Goal: Task Accomplishment & Management: Use online tool/utility

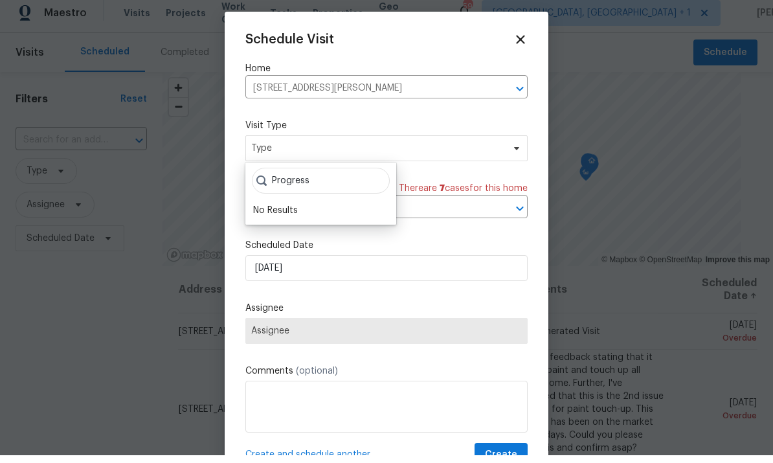
scroll to position [8, 0]
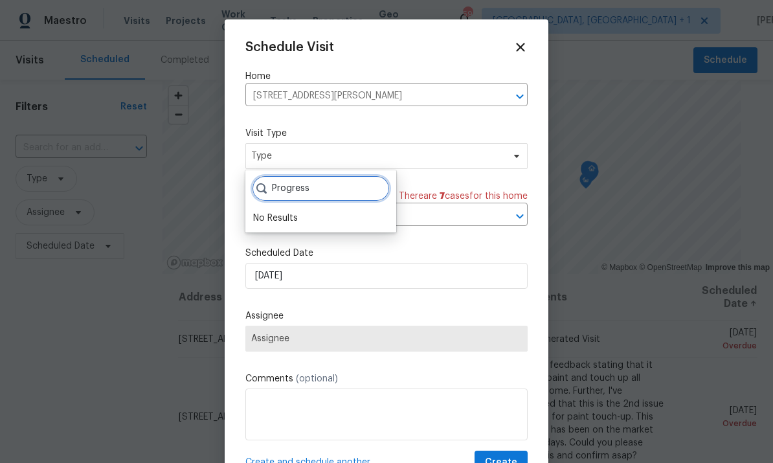
click at [325, 178] on input "Progress" at bounding box center [321, 189] width 138 height 26
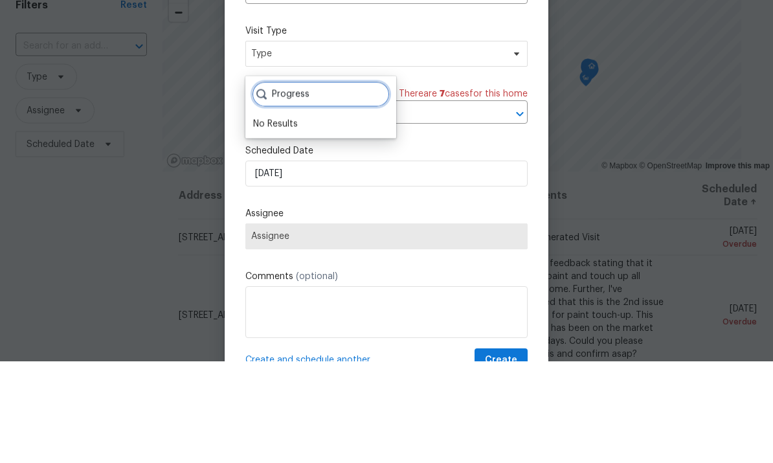
type input "Progress"
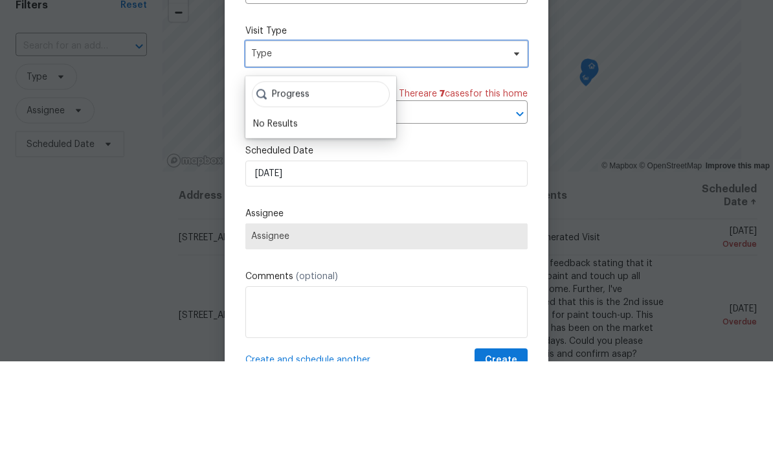
click at [513, 151] on icon at bounding box center [517, 156] width 10 height 10
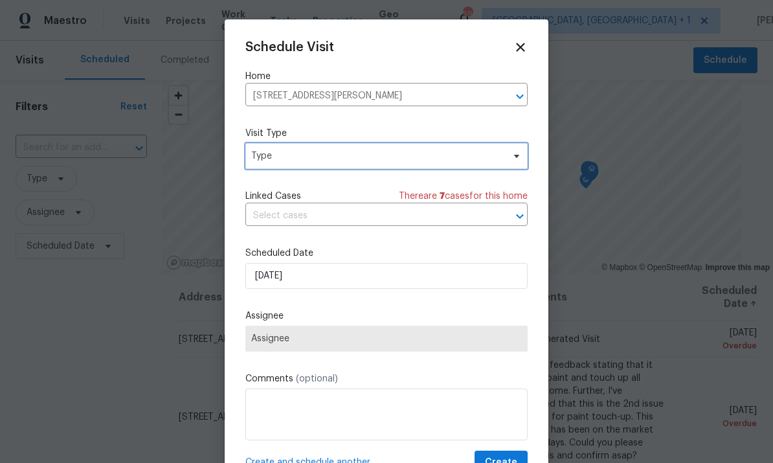
click at [512, 157] on icon at bounding box center [517, 156] width 10 height 10
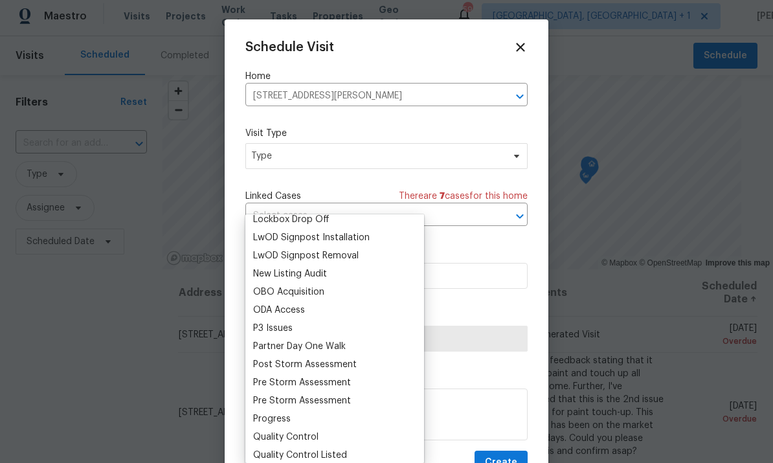
scroll to position [697, 0]
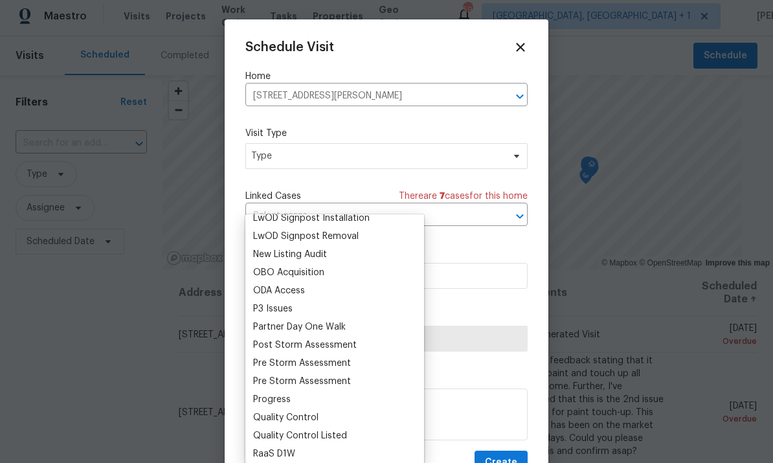
click at [300, 391] on div "Progress" at bounding box center [334, 400] width 171 height 18
click at [297, 391] on div "Progress" at bounding box center [334, 400] width 171 height 18
click at [288, 393] on div "Progress" at bounding box center [272, 399] width 38 height 13
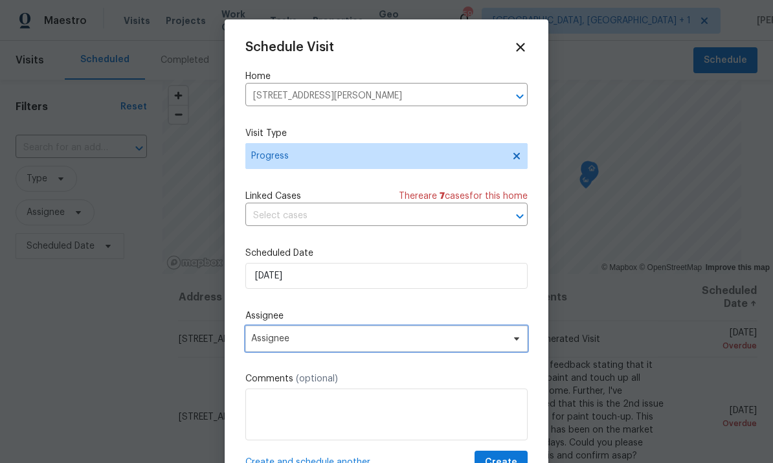
click at [520, 341] on icon at bounding box center [517, 339] width 10 height 10
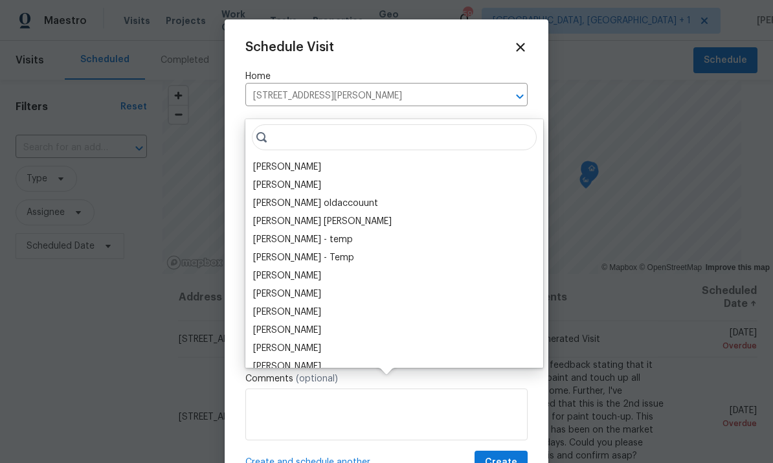
click at [310, 161] on div "[PERSON_NAME]" at bounding box center [287, 167] width 68 height 13
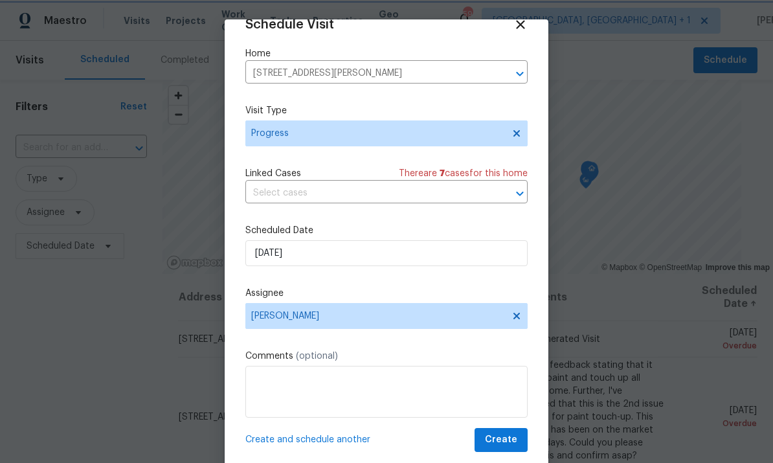
scroll to position [25, 0]
click at [517, 441] on span "Create" at bounding box center [501, 440] width 32 height 16
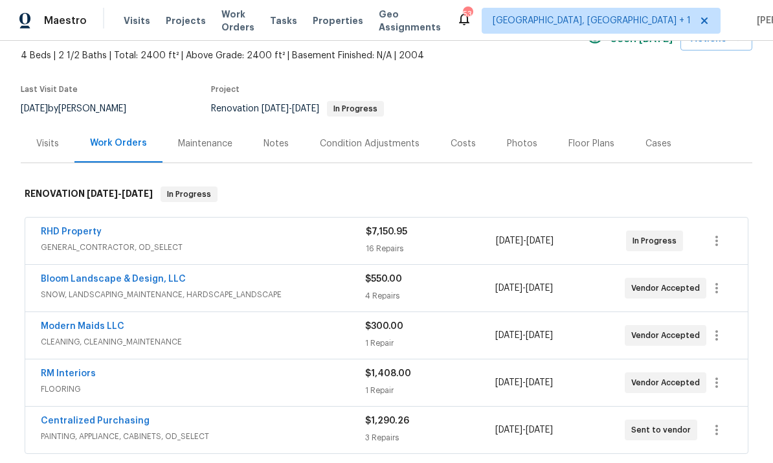
scroll to position [78, 0]
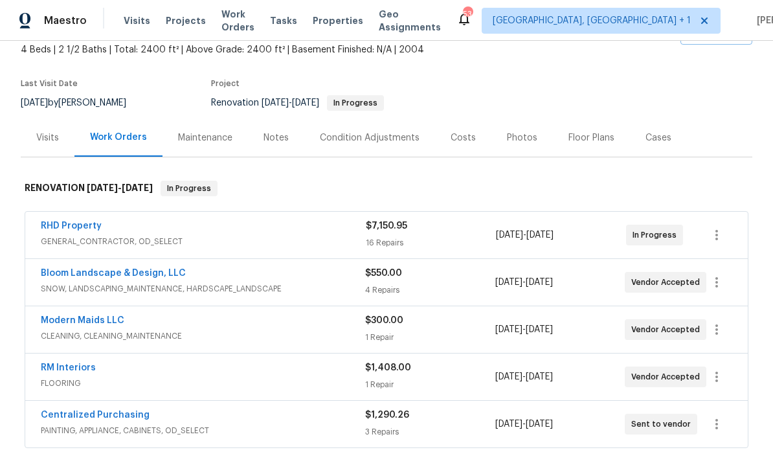
click at [78, 222] on link "RHD Property" at bounding box center [71, 226] width 61 height 9
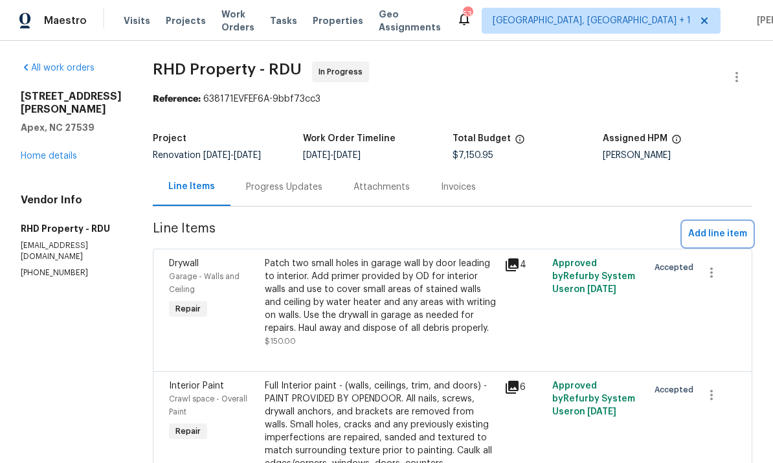
click at [723, 235] on span "Add line item" at bounding box center [718, 234] width 59 height 16
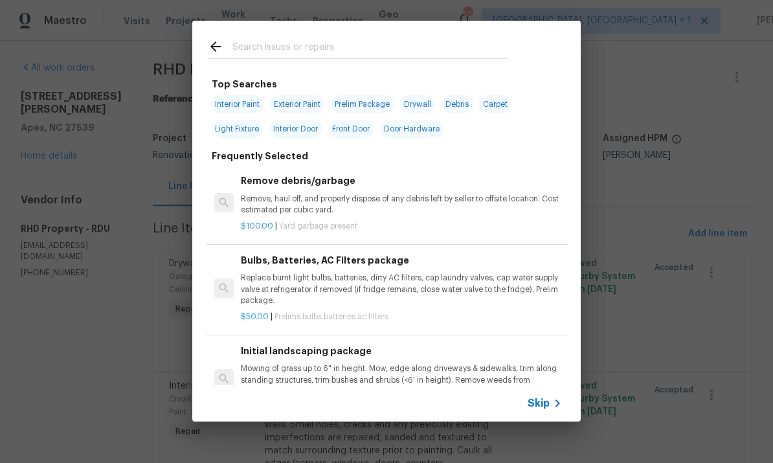
click at [273, 54] on input "text" at bounding box center [370, 48] width 275 height 19
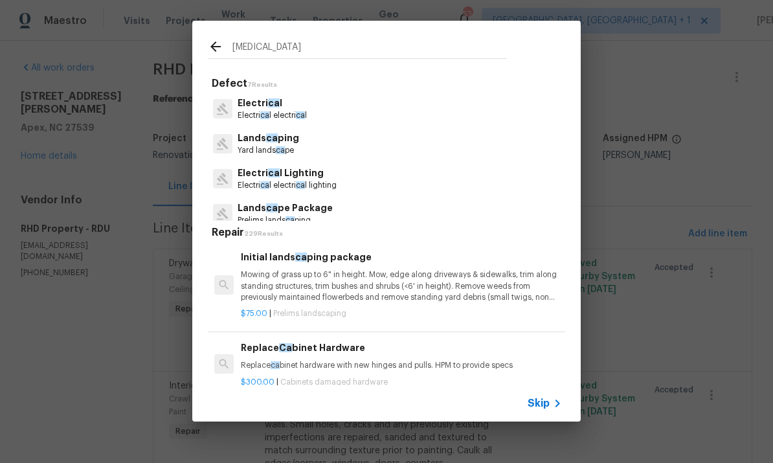
type input "Caulk"
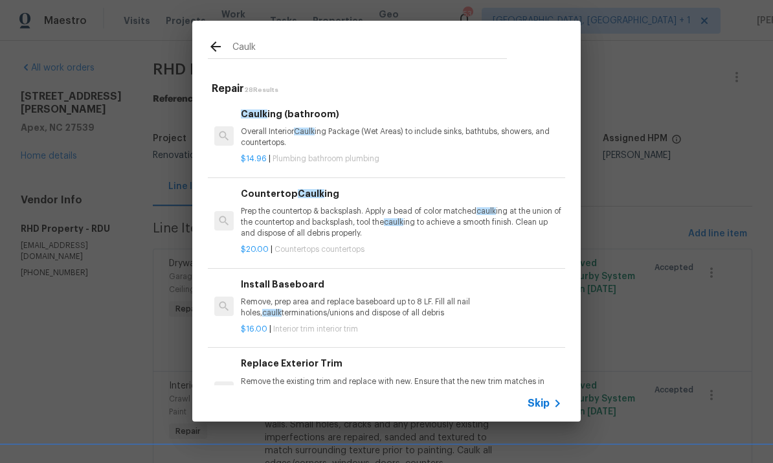
click at [307, 123] on div "Caulk ing (bathroom) Overall Interior Caulk ing Package (Wet Areas) to include …" at bounding box center [401, 128] width 321 height 42
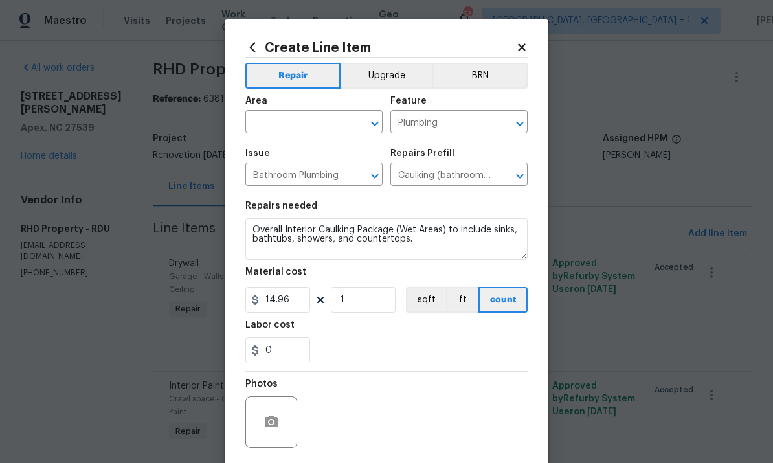
click at [280, 117] on input "text" at bounding box center [296, 123] width 101 height 20
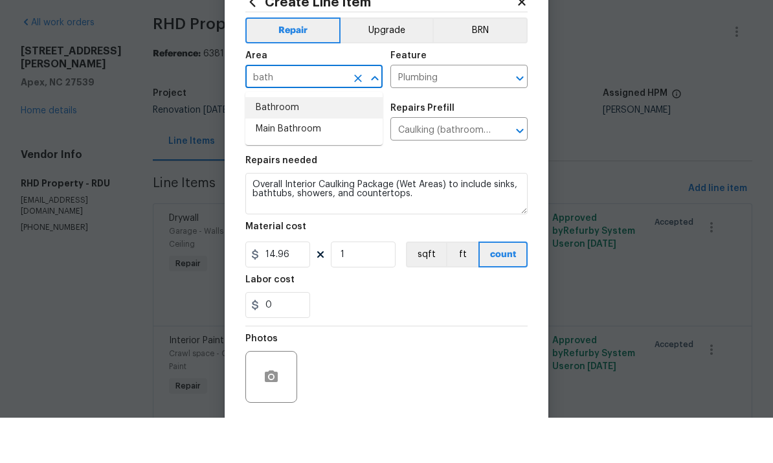
click at [280, 143] on li "Bathroom" at bounding box center [314, 153] width 137 height 21
type input "Bathroom"
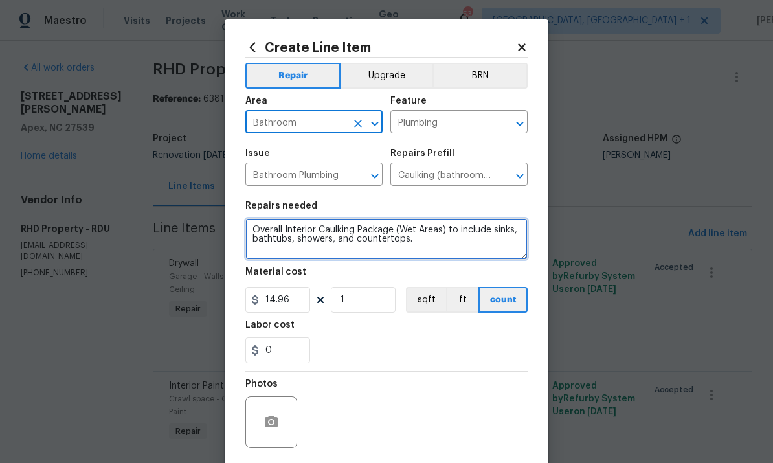
click at [246, 225] on textarea "Overall Interior Caulking Package (Wet Areas) to include sinks, bathtubs, showe…" at bounding box center [387, 238] width 282 height 41
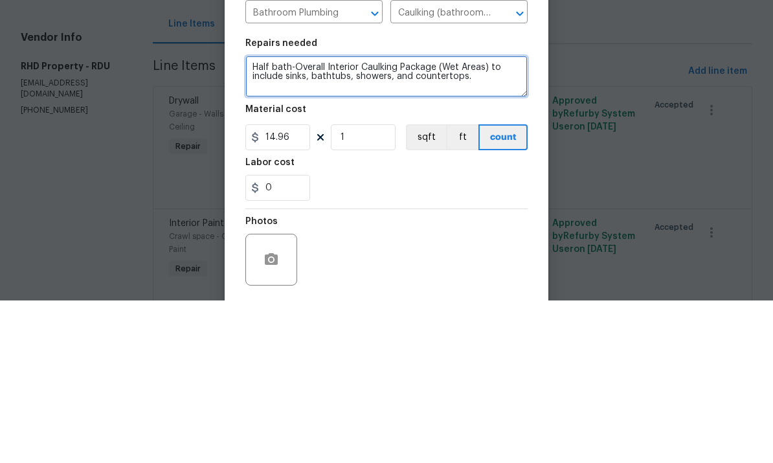
click at [492, 218] on textarea "Half bath-Overall Interior Caulking Package (Wet Areas) to include sinks, batht…" at bounding box center [387, 238] width 282 height 41
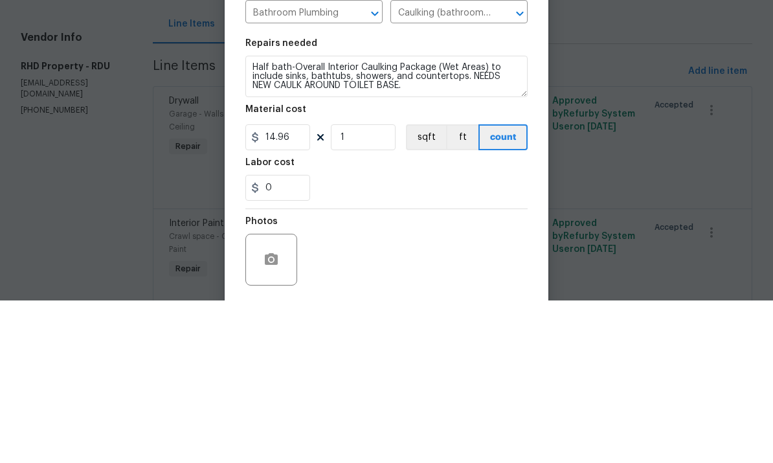
scroll to position [49, 0]
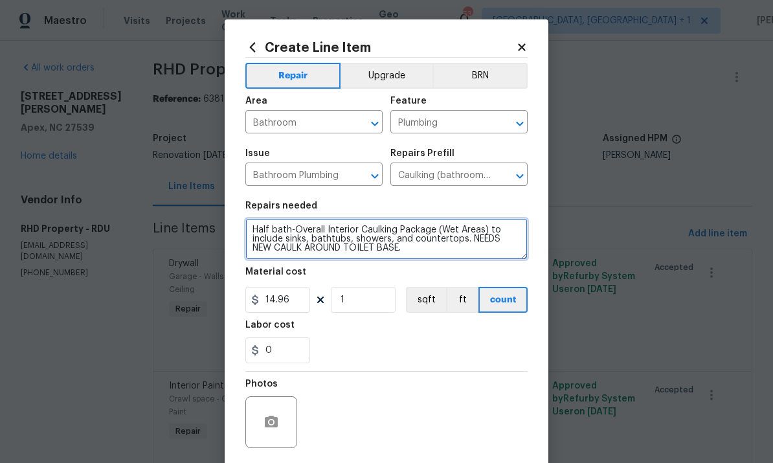
type textarea "Half bath-Overall Interior Caulking Package (Wet Areas) to include sinks, batht…"
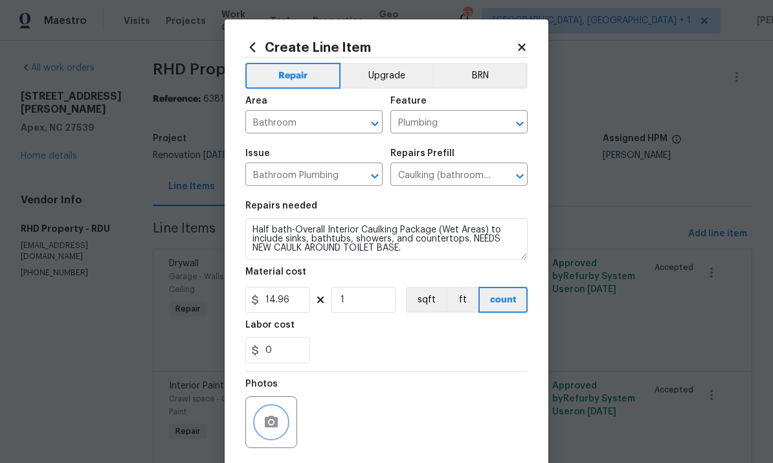
click at [278, 422] on icon "button" at bounding box center [271, 422] width 13 height 12
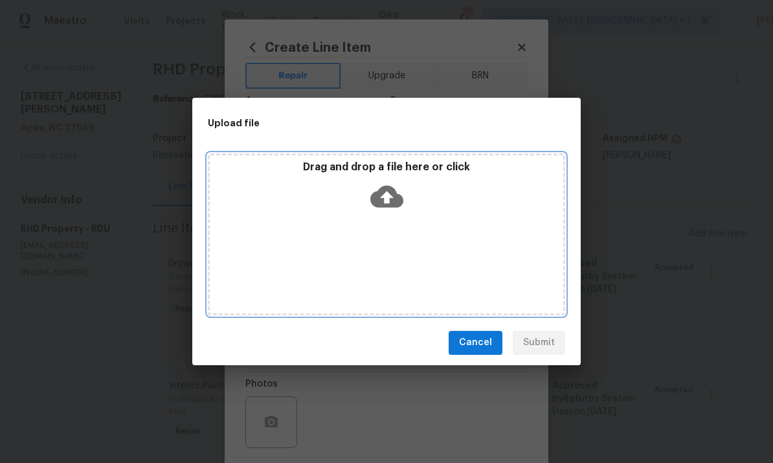
click at [384, 194] on icon at bounding box center [387, 196] width 33 height 33
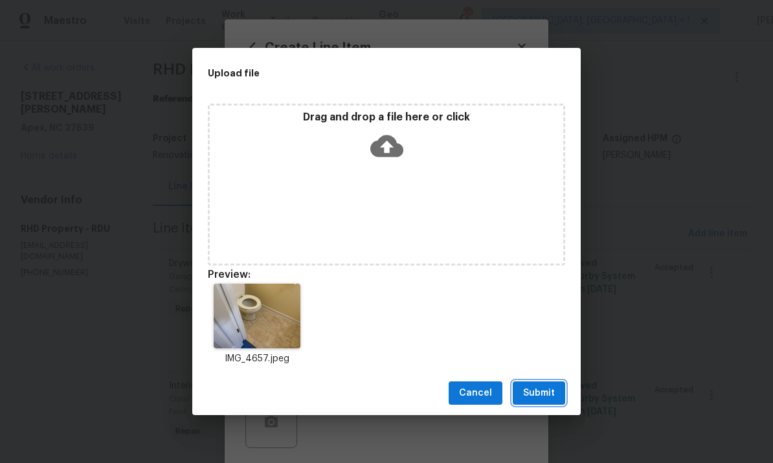
click at [544, 383] on button "Submit" at bounding box center [539, 394] width 52 height 24
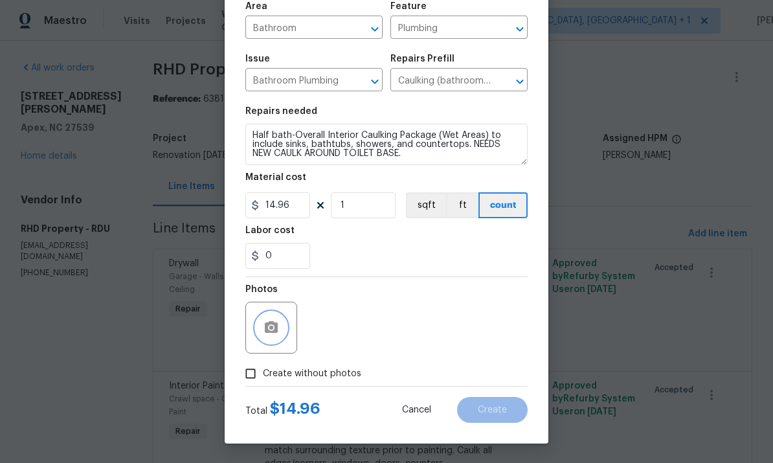
scroll to position [97, 0]
click at [498, 418] on button "Create" at bounding box center [492, 410] width 71 height 26
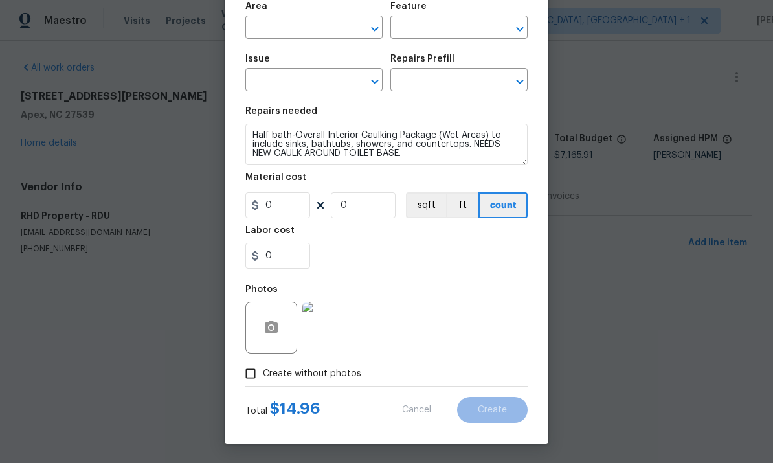
scroll to position [0, 0]
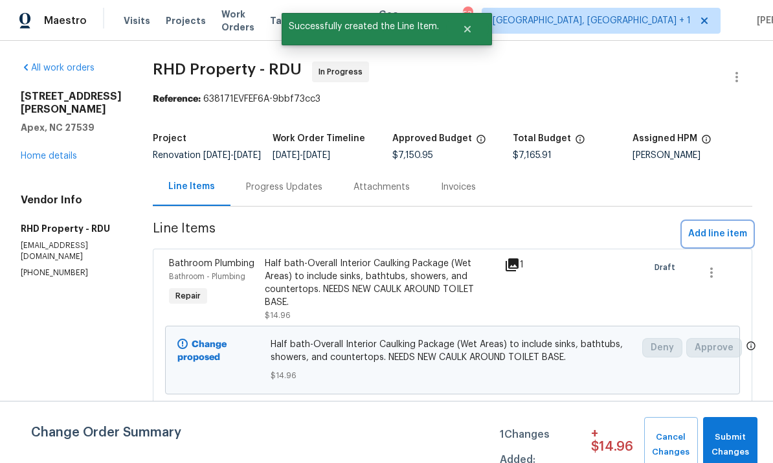
click at [716, 241] on span "Add line item" at bounding box center [718, 234] width 59 height 16
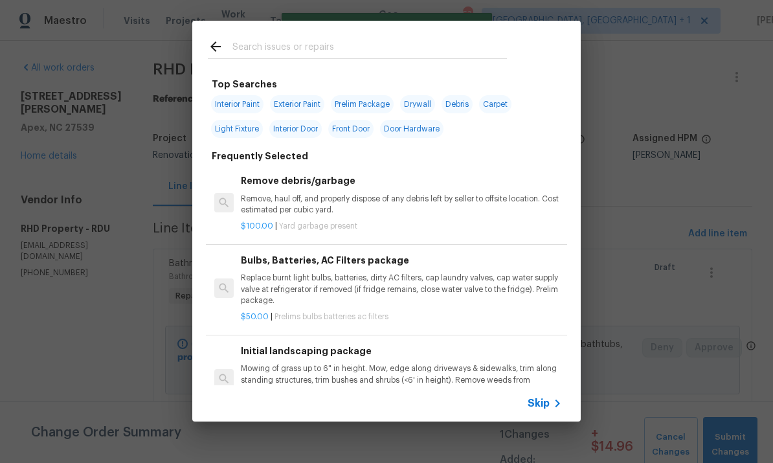
click at [280, 42] on input "text" at bounding box center [370, 48] width 275 height 19
type input "S"
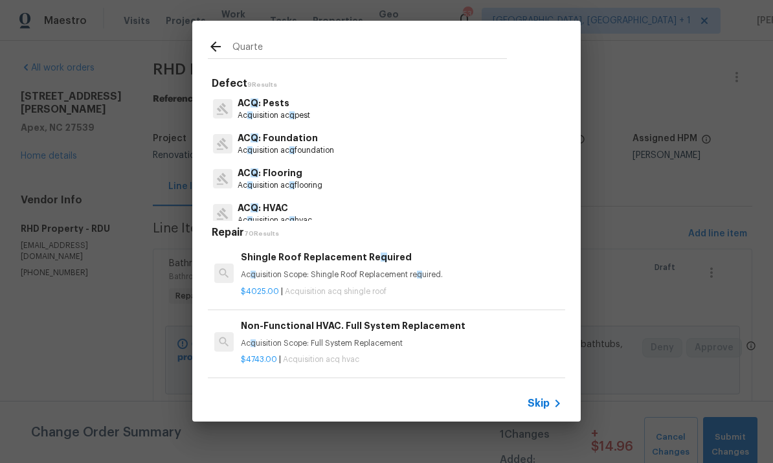
type input "Quarter"
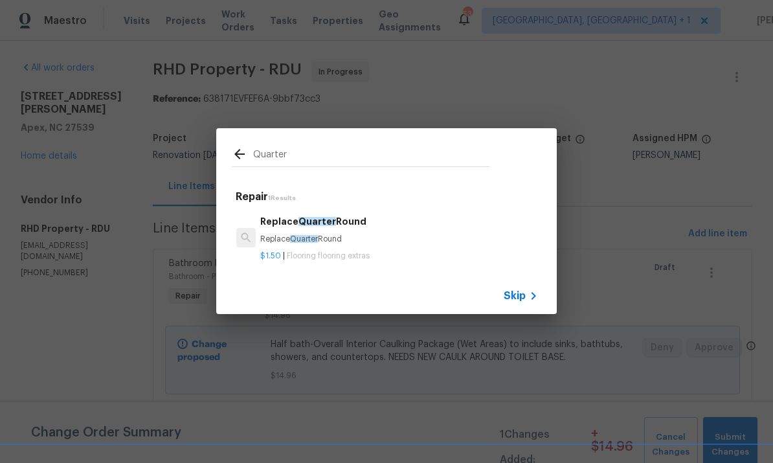
click at [333, 229] on h6 "Replace Quarter Round" at bounding box center [399, 221] width 278 height 14
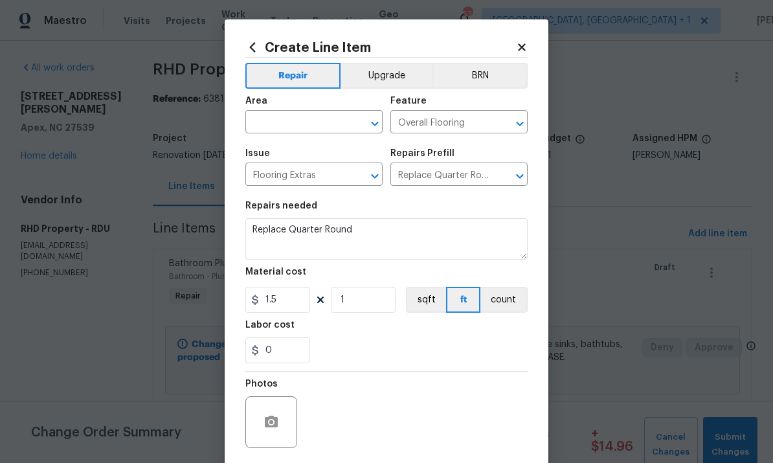
click at [286, 133] on input "text" at bounding box center [296, 123] width 101 height 20
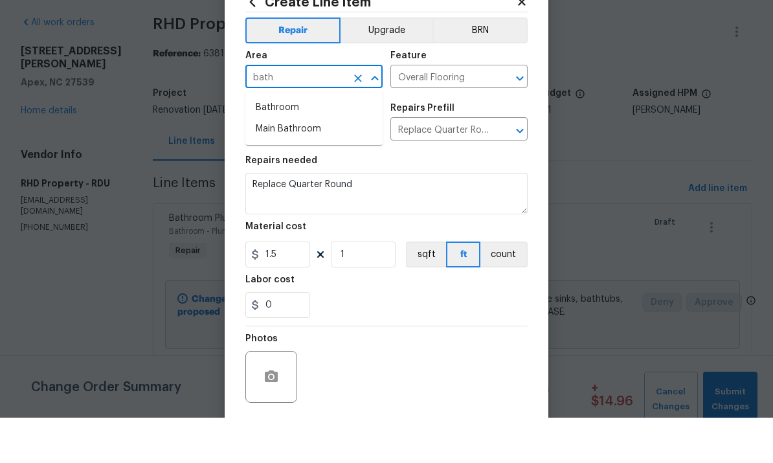
click at [282, 143] on li "Bathroom" at bounding box center [314, 153] width 137 height 21
type input "Bathroom"
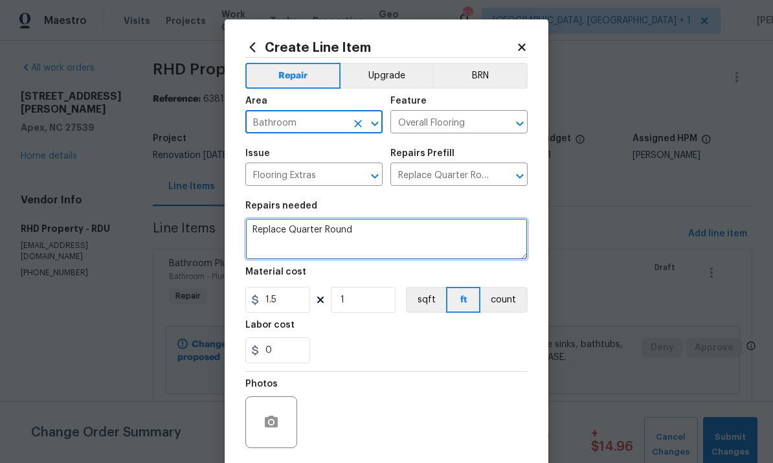
click at [251, 234] on textarea "Replace Quarter Round" at bounding box center [387, 238] width 282 height 41
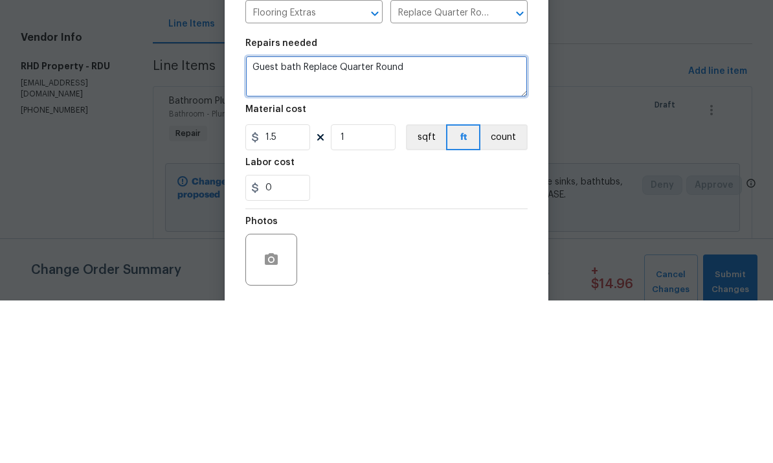
click at [409, 218] on textarea "Guest bath Replace Quarter Round" at bounding box center [387, 238] width 282 height 41
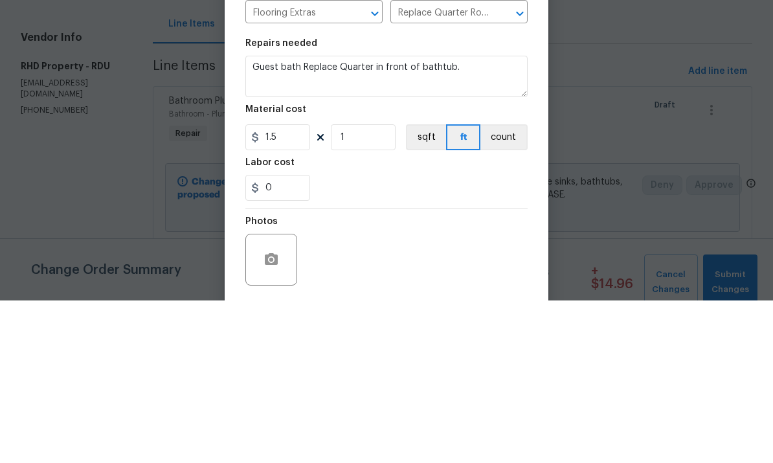
scroll to position [49, 0]
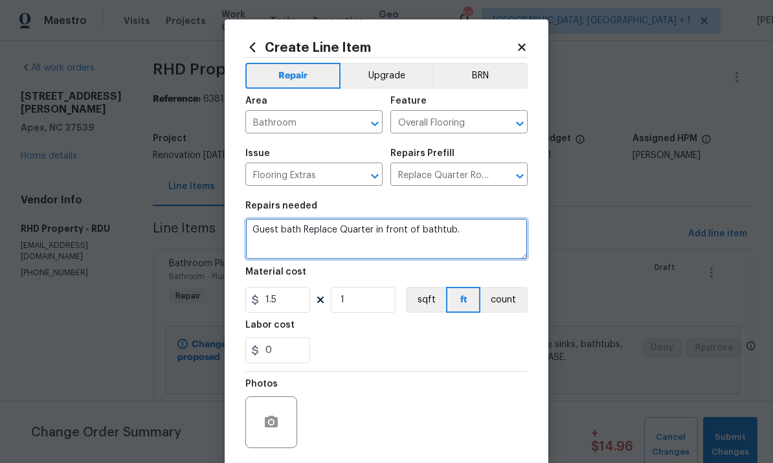
type textarea "Guest bath Replace Quarter in front of bathtub."
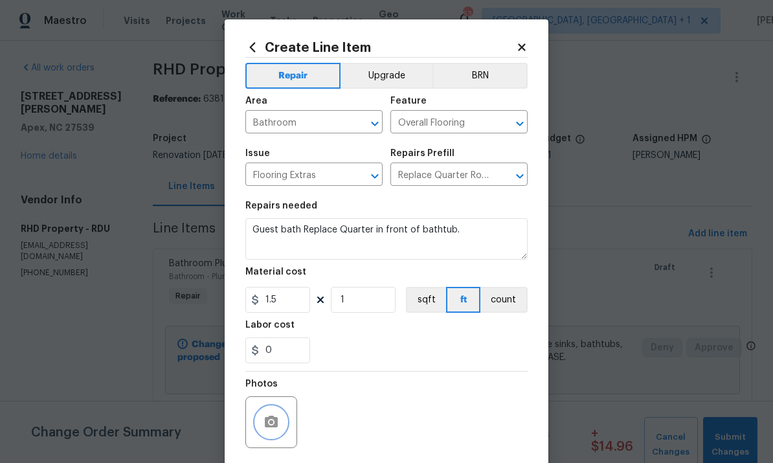
click at [270, 412] on button "button" at bounding box center [271, 422] width 31 height 31
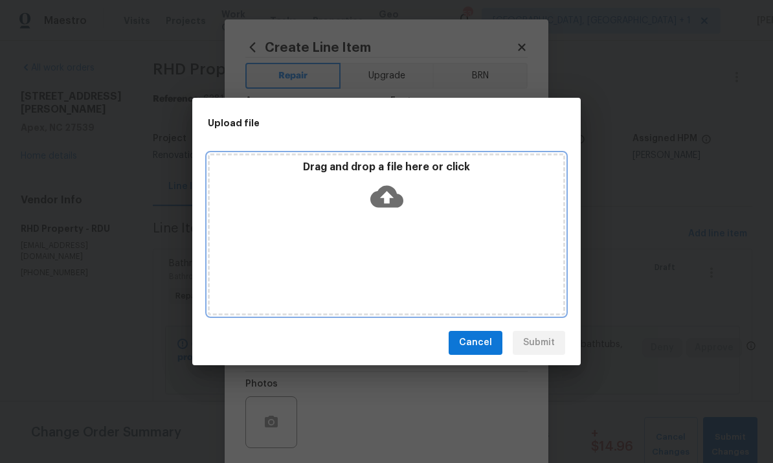
click at [381, 200] on icon at bounding box center [387, 196] width 33 height 22
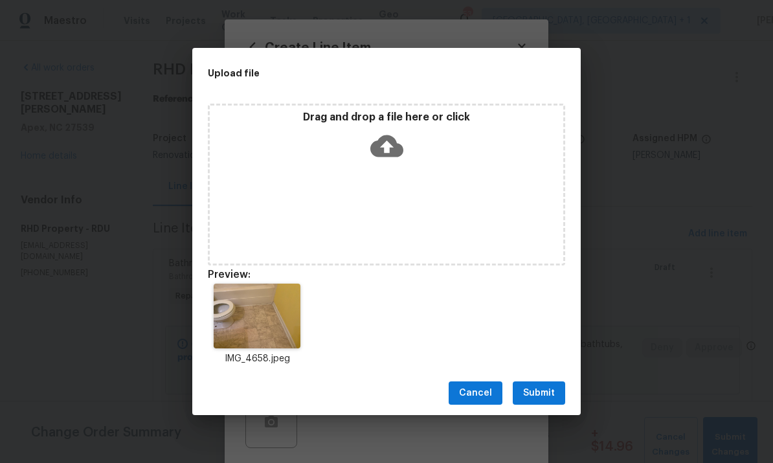
click at [543, 389] on span "Submit" at bounding box center [539, 393] width 32 height 16
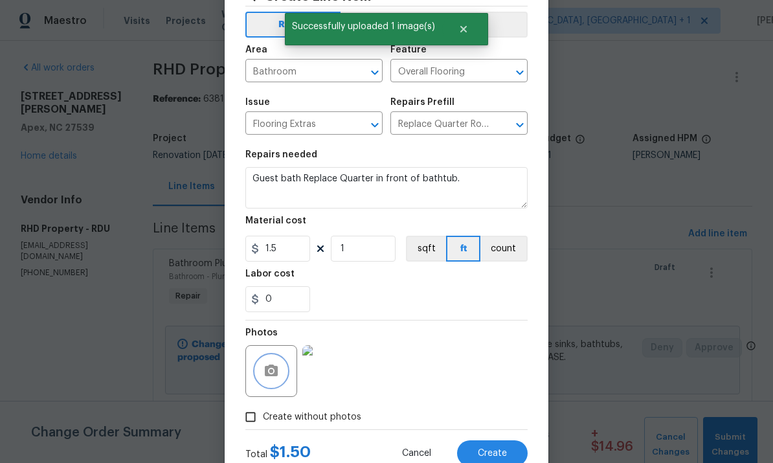
scroll to position [64, 0]
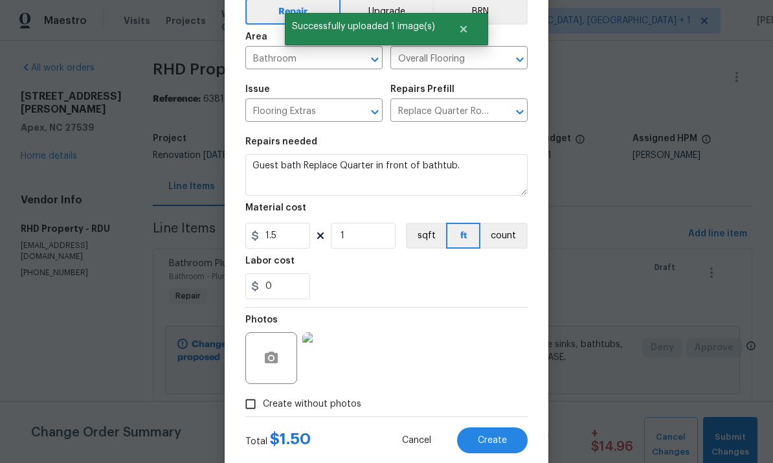
click at [334, 364] on img at bounding box center [329, 358] width 52 height 52
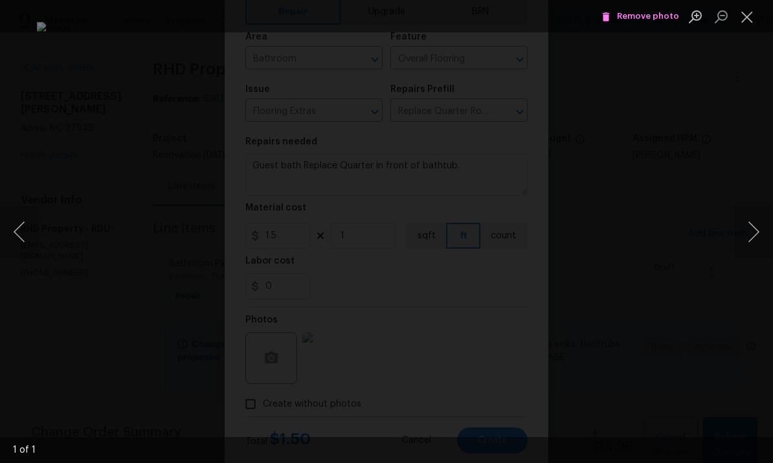
click at [730, 146] on div "Lightbox" at bounding box center [386, 231] width 773 height 463
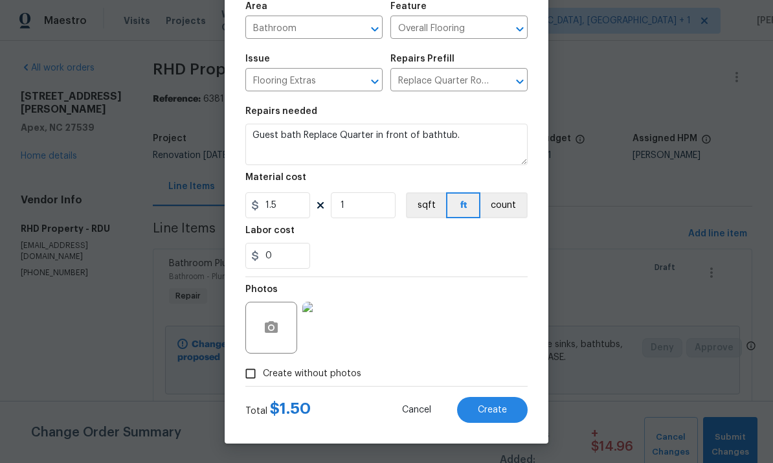
scroll to position [97, 0]
click at [365, 204] on input "1" at bounding box center [363, 205] width 65 height 26
type input "10"
click at [485, 408] on span "Create" at bounding box center [492, 411] width 29 height 10
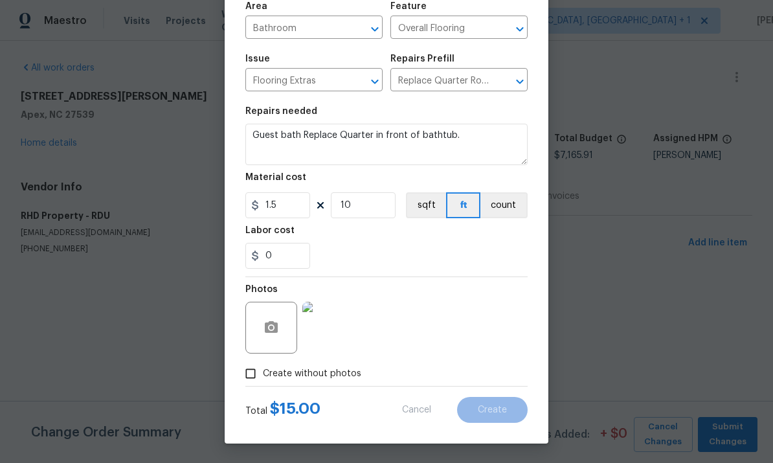
scroll to position [0, 0]
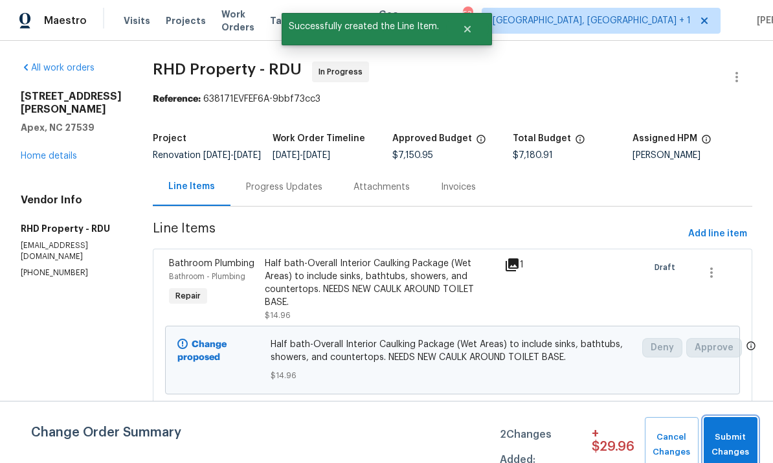
click at [733, 444] on span "Submit Changes" at bounding box center [731, 445] width 41 height 30
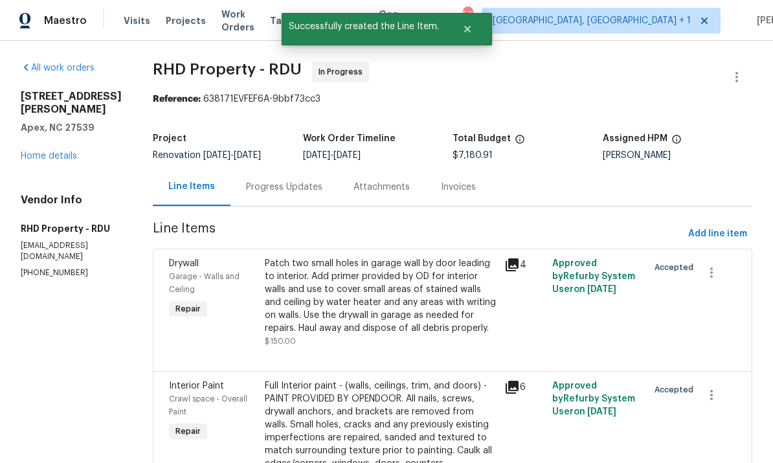
click at [292, 192] on div "Progress Updates" at bounding box center [284, 187] width 76 height 13
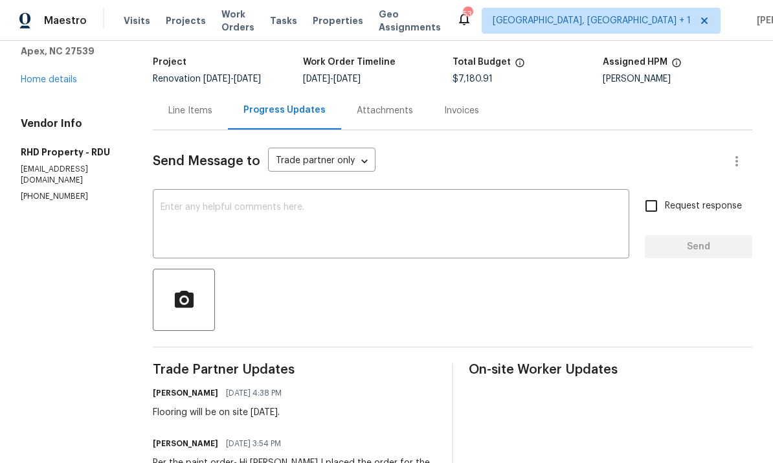
scroll to position [68, 0]
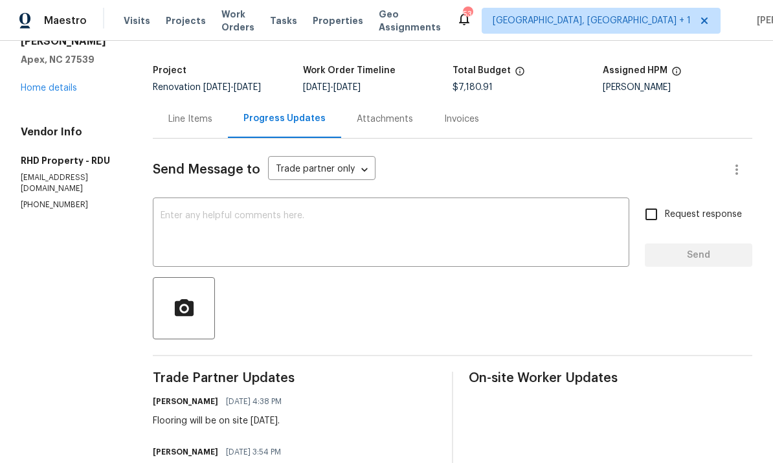
click at [197, 113] on div "Line Items" at bounding box center [190, 119] width 44 height 13
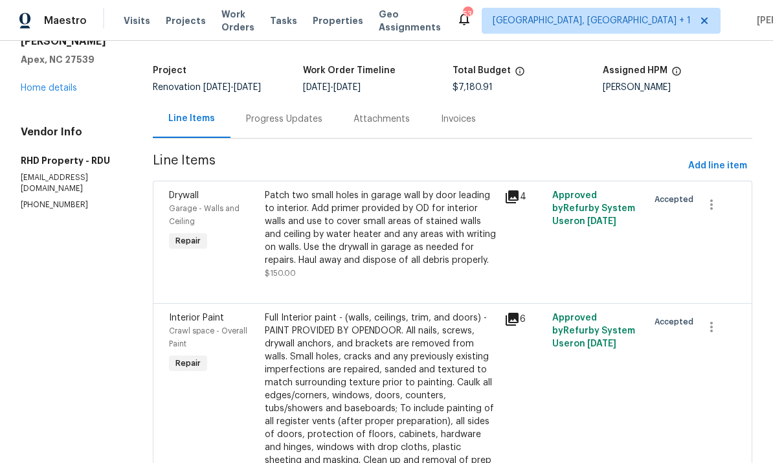
click at [51, 84] on link "Home details" at bounding box center [49, 88] width 56 height 9
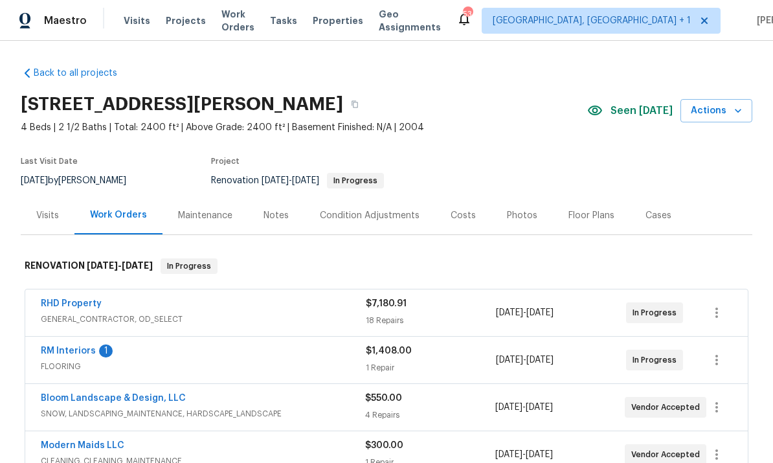
click at [76, 347] on link "RM Interiors" at bounding box center [68, 351] width 55 height 9
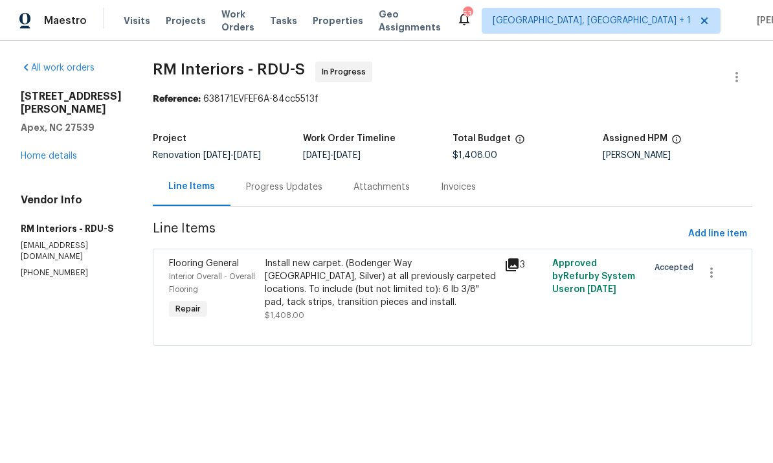
click at [282, 185] on div "Progress Updates" at bounding box center [284, 187] width 76 height 13
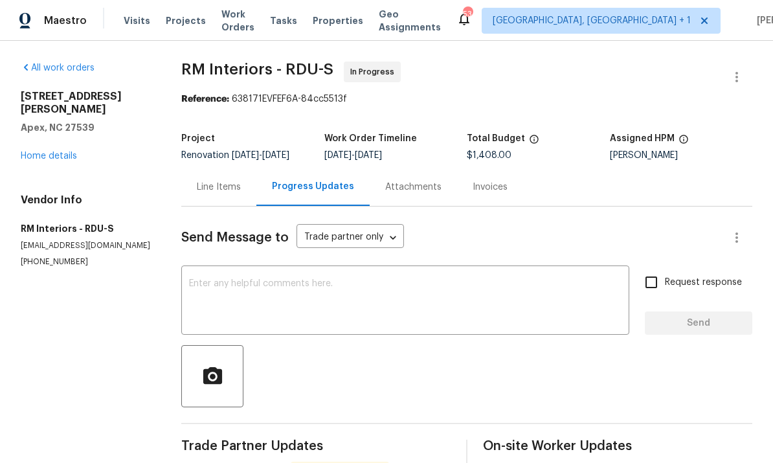
click at [79, 142] on div "[STREET_ADDRESS][PERSON_NAME] Home details" at bounding box center [86, 126] width 130 height 73
click at [73, 152] on link "Home details" at bounding box center [49, 156] width 56 height 9
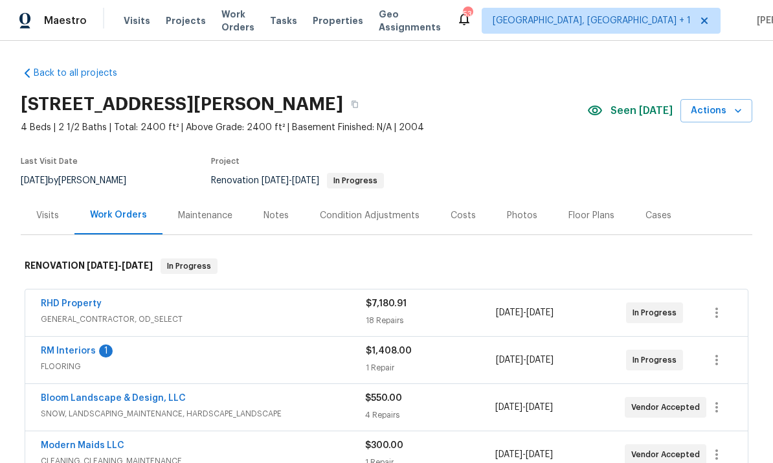
click at [279, 210] on div "Notes" at bounding box center [276, 215] width 25 height 13
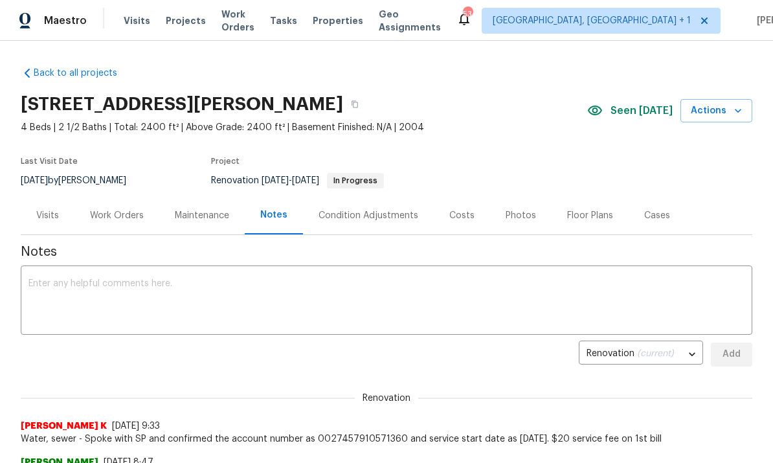
click at [118, 214] on div "Work Orders" at bounding box center [117, 215] width 54 height 13
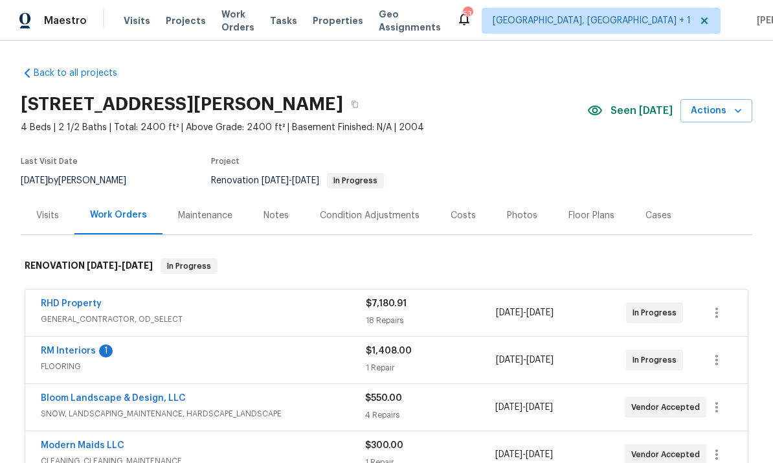
click at [82, 301] on link "RHD Property" at bounding box center [71, 303] width 61 height 9
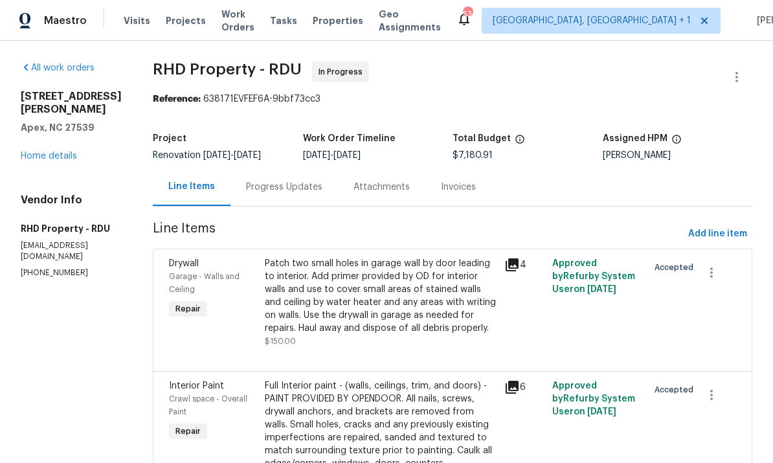
click at [308, 187] on div "Progress Updates" at bounding box center [284, 187] width 76 height 13
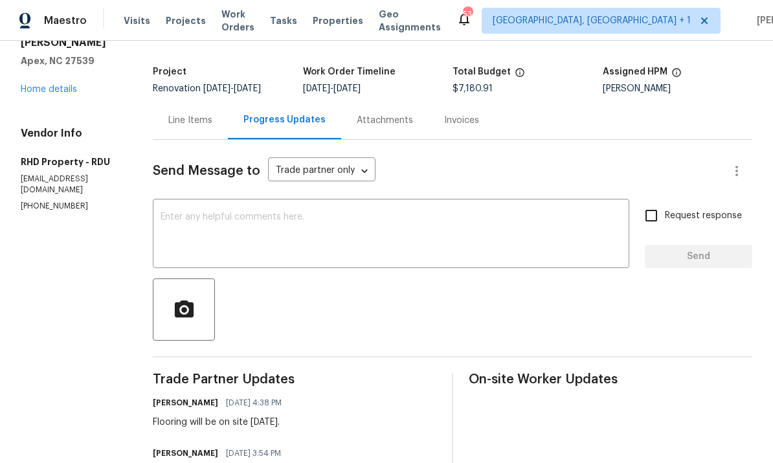
scroll to position [45, 0]
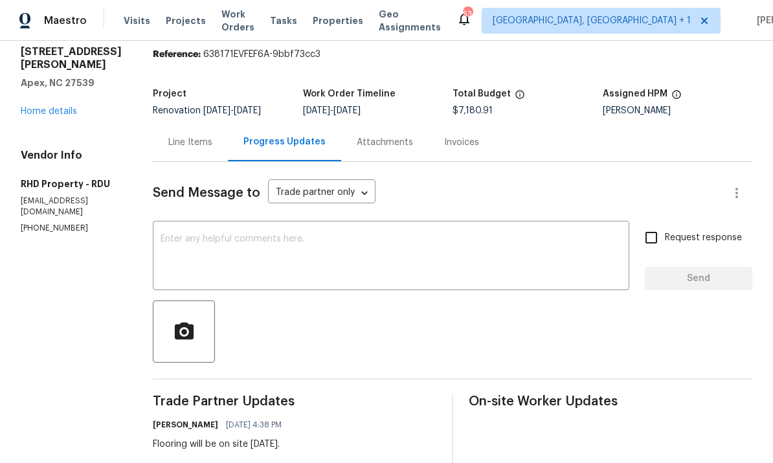
click at [223, 243] on textarea at bounding box center [391, 257] width 461 height 45
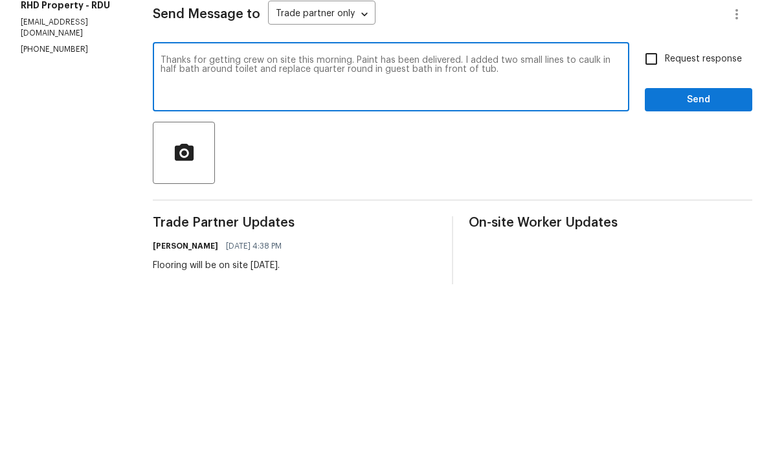
type textarea "Thanks for getting crew on site this morning. Paint has been delivered. I added…"
click at [665, 224] on input "Request response" at bounding box center [651, 237] width 27 height 27
checkbox input "true"
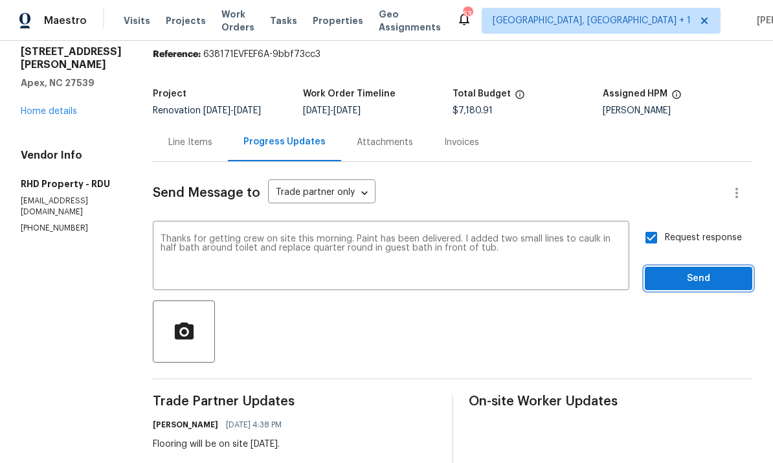
click at [705, 271] on span "Send" at bounding box center [699, 279] width 87 height 16
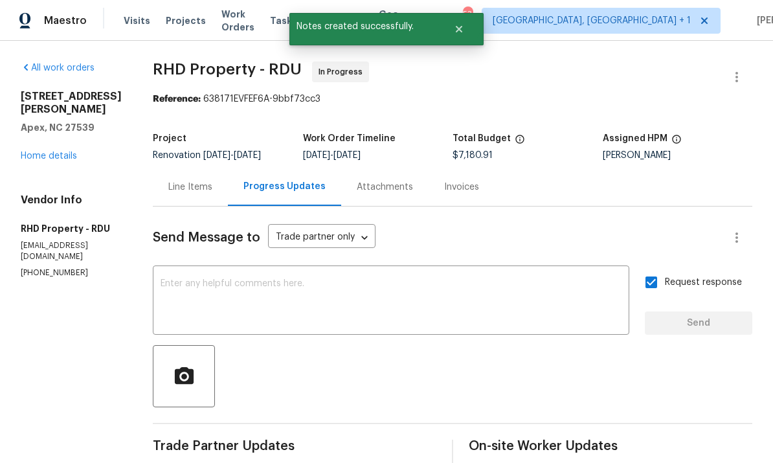
scroll to position [0, 0]
click at [75, 152] on link "Home details" at bounding box center [49, 156] width 56 height 9
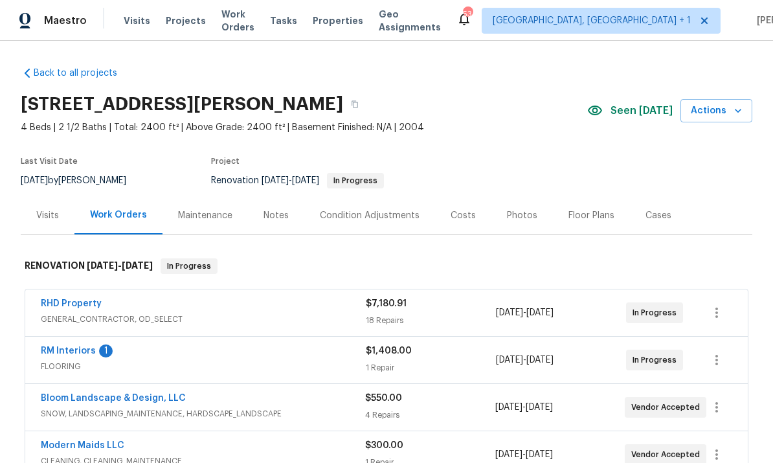
click at [277, 209] on div "Notes" at bounding box center [276, 215] width 25 height 13
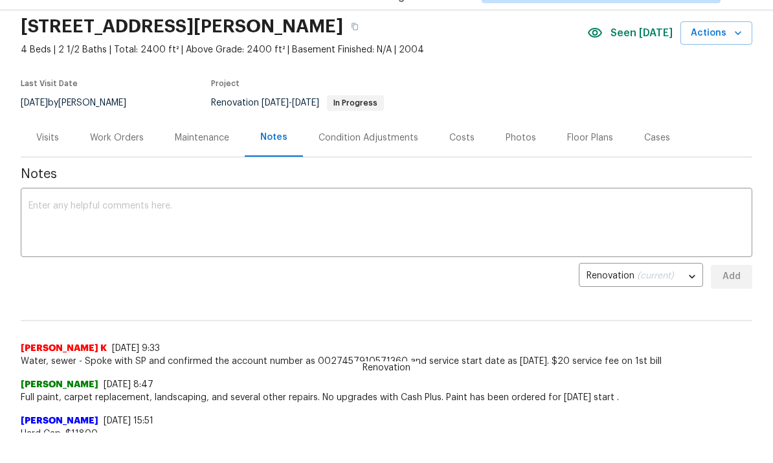
scroll to position [49, 0]
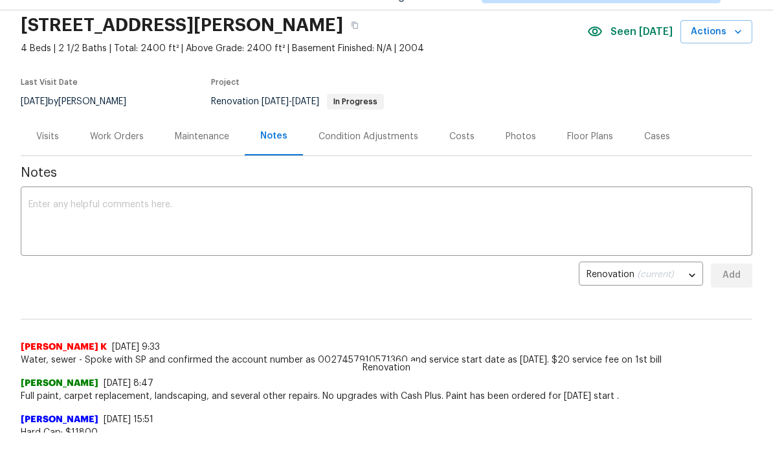
click at [86, 203] on textarea at bounding box center [387, 222] width 716 height 45
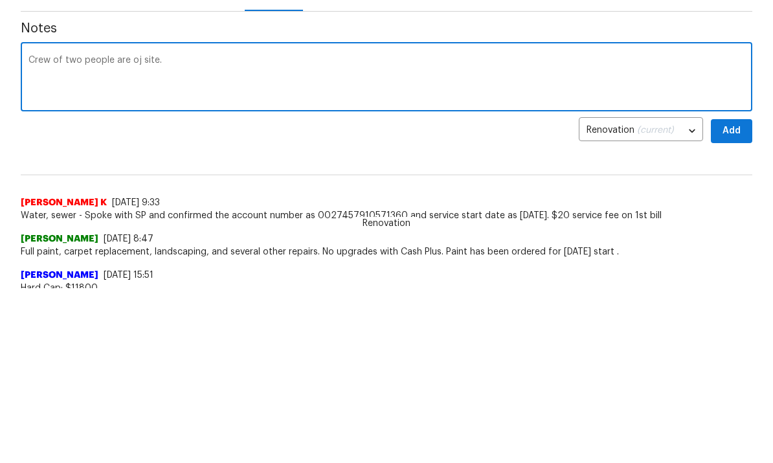
click at [146, 200] on textarea "Crew of two people are oj site." at bounding box center [387, 222] width 716 height 45
type textarea "Crew of two people are on site. ."
click at [737, 268] on span "Add" at bounding box center [732, 276] width 21 height 16
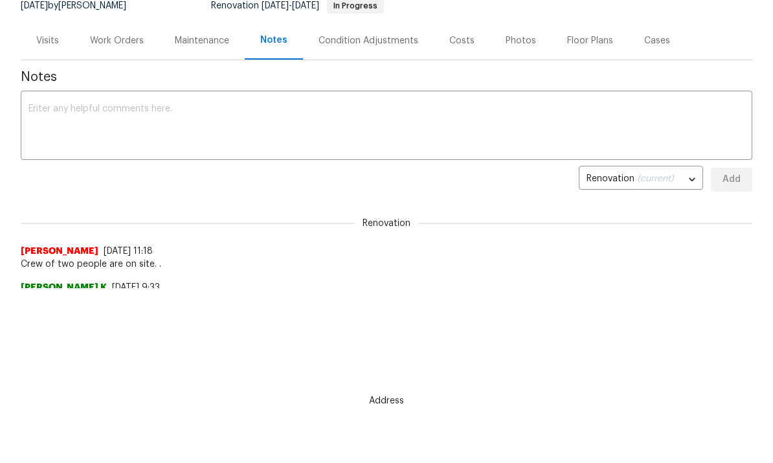
scroll to position [0, 0]
